Goal: Navigation & Orientation: Find specific page/section

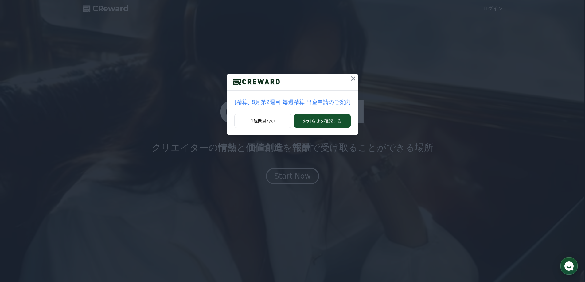
click at [351, 79] on icon at bounding box center [353, 78] width 4 height 4
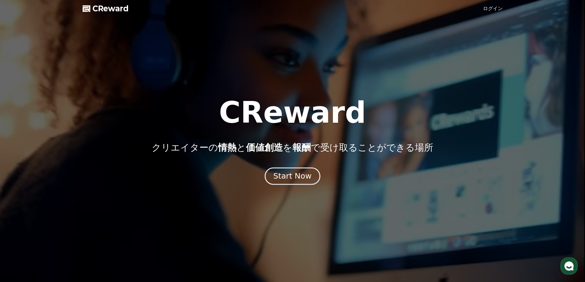
click at [303, 176] on div "Start Now" at bounding box center [292, 176] width 38 height 10
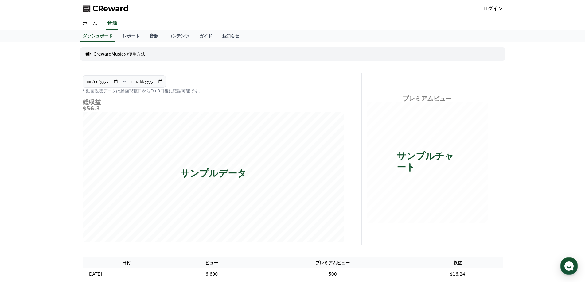
click at [493, 9] on link "ログイン" at bounding box center [493, 8] width 20 height 7
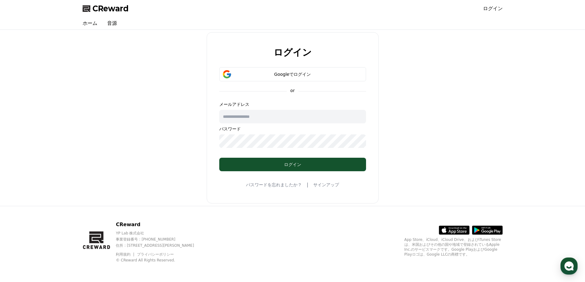
click at [295, 119] on input "text" at bounding box center [292, 117] width 147 height 14
type input "**********"
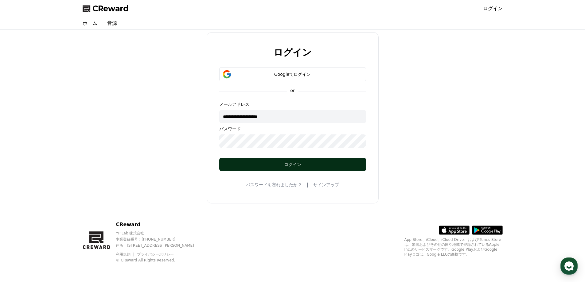
click at [303, 167] on div "ログイン" at bounding box center [293, 165] width 122 height 6
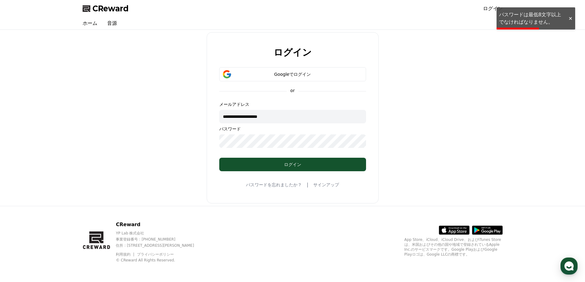
click at [569, 21] on div at bounding box center [570, 19] width 10 height 6
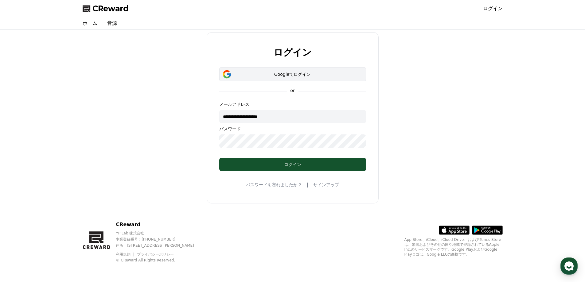
click at [300, 75] on div "Googleでログイン" at bounding box center [292, 74] width 129 height 6
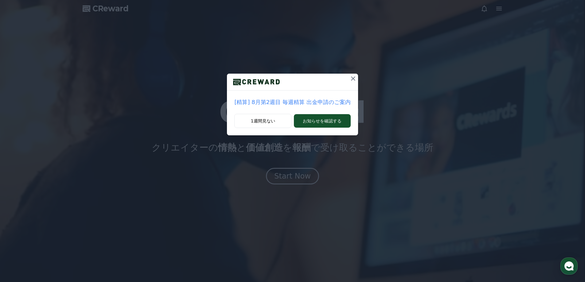
click at [350, 80] on icon at bounding box center [353, 78] width 7 height 7
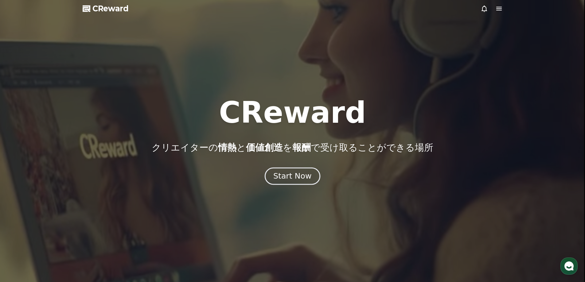
drag, startPoint x: 290, startPoint y: 164, endPoint x: 288, endPoint y: 171, distance: 6.6
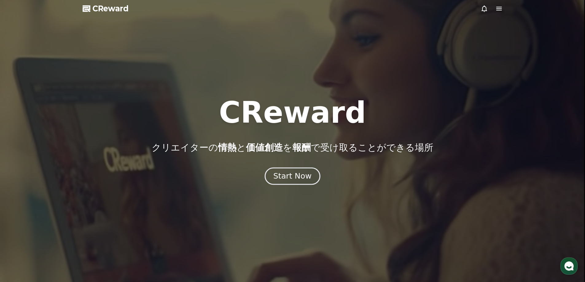
click at [289, 168] on div "CReward クリエイターの 情熱 と 価値創造 を 報酬 で受け取ることができる場所 Start Now" at bounding box center [292, 141] width 585 height 87
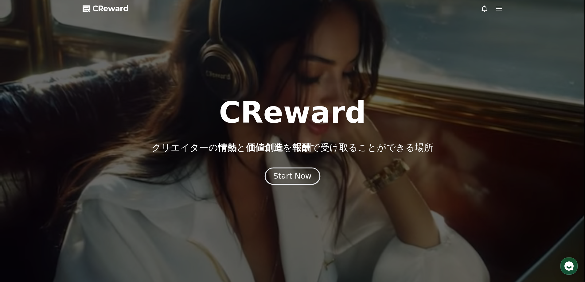
click at [287, 175] on div "Start Now" at bounding box center [292, 176] width 38 height 10
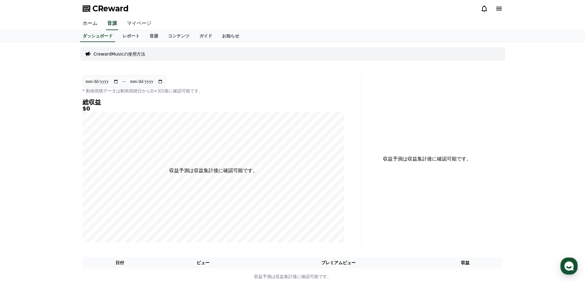
click at [132, 25] on link "マイページ" at bounding box center [139, 23] width 34 height 13
